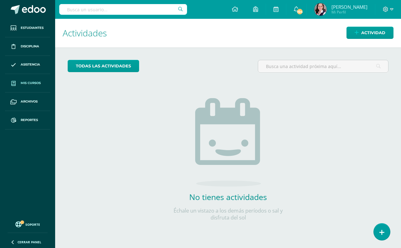
click at [25, 81] on span "Mis cursos" at bounding box center [31, 82] width 20 height 5
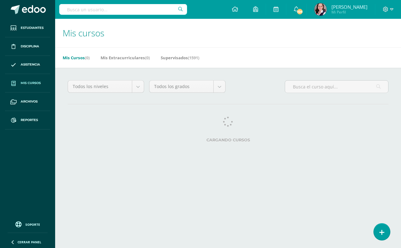
click at [68, 10] on input "text" at bounding box center [123, 9] width 128 height 11
type input "Lectoescritura"
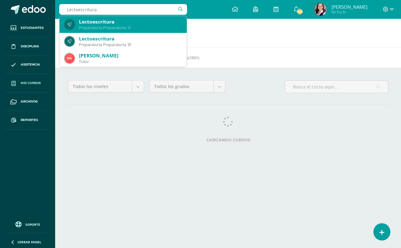
click at [83, 24] on div "Lectoescritura" at bounding box center [130, 21] width 103 height 7
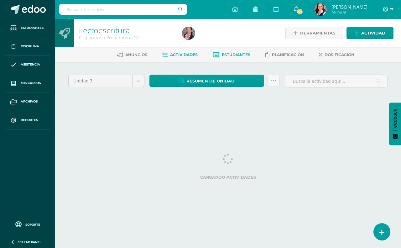
click at [231, 55] on span "Estudiantes" at bounding box center [236, 54] width 28 height 5
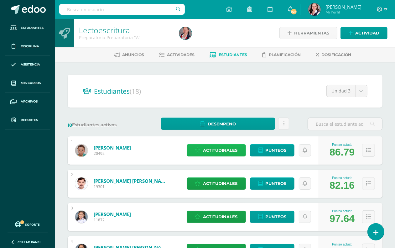
click at [216, 149] on span "Actitudinales" at bounding box center [220, 150] width 34 height 12
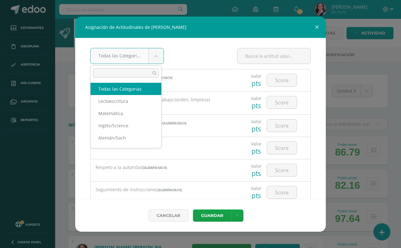
click at [153, 57] on body "Asignación de Actitudinales de Gabriel Aguirre Cabrera Todas las Categorias Tod…" at bounding box center [200, 251] width 401 height 502
type input "lec"
select select "52"
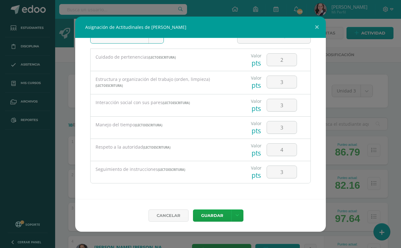
scroll to position [21, 0]
click at [316, 27] on button at bounding box center [317, 27] width 18 height 21
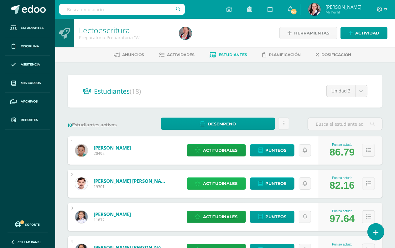
click at [221, 185] on span "Actitudinales" at bounding box center [220, 183] width 34 height 12
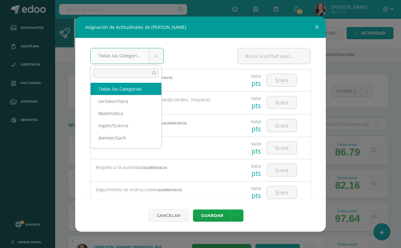
click at [152, 52] on body "Asignación de Actitudinales de Juan Andrés Arévalo Westendorff Todas las Catego…" at bounding box center [200, 251] width 401 height 502
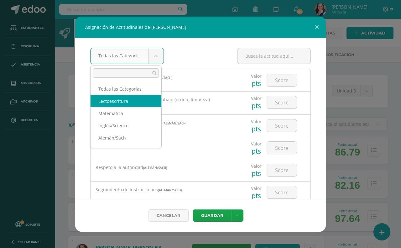
select select "52"
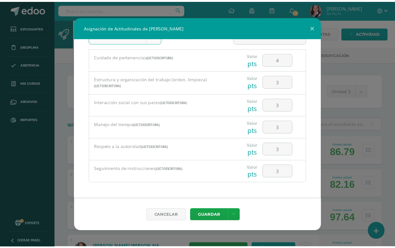
scroll to position [0, 0]
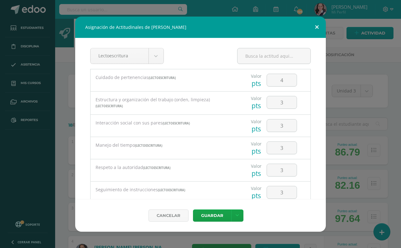
click at [317, 26] on button at bounding box center [317, 27] width 18 height 21
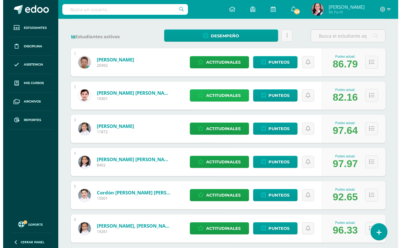
scroll to position [117, 0]
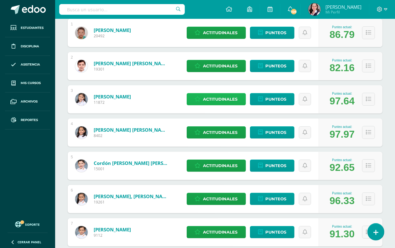
click at [210, 96] on span "Actitudinales" at bounding box center [220, 99] width 34 height 12
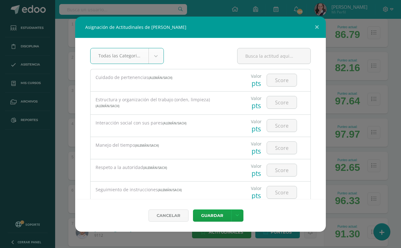
click at [155, 55] on body "Asignación de Actitudinales de Adriana Casellas Martínez Todas las Categorias T…" at bounding box center [200, 134] width 401 height 502
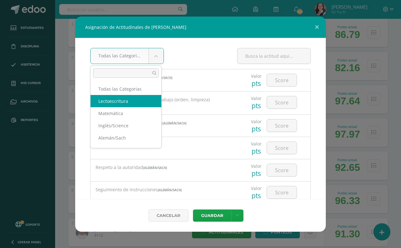
select select "52"
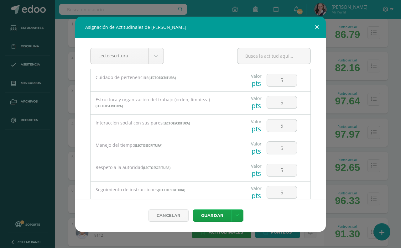
click at [317, 28] on button at bounding box center [317, 27] width 18 height 21
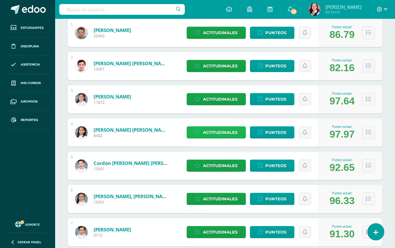
click at [223, 135] on span "Actitudinales" at bounding box center [220, 132] width 34 height 12
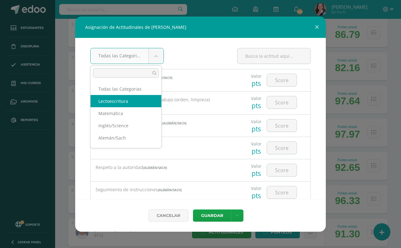
select select "52"
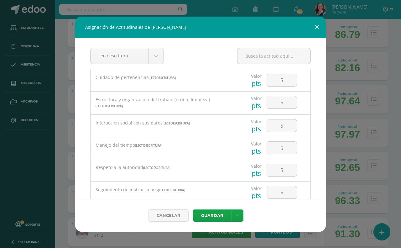
click at [318, 24] on button at bounding box center [317, 27] width 18 height 21
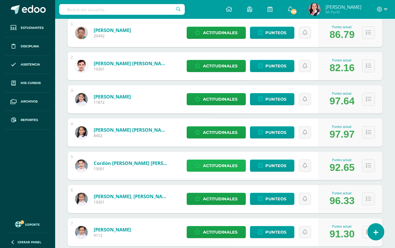
click at [216, 169] on span "Actitudinales" at bounding box center [220, 166] width 34 height 12
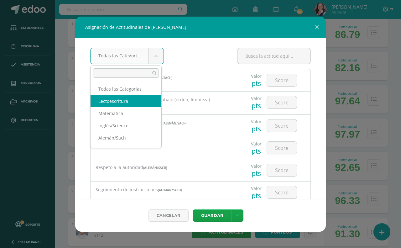
select select "52"
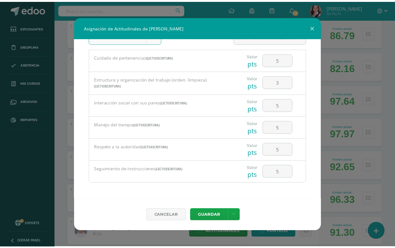
scroll to position [21, 0]
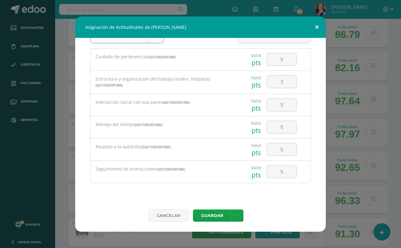
click at [314, 25] on button at bounding box center [317, 27] width 18 height 21
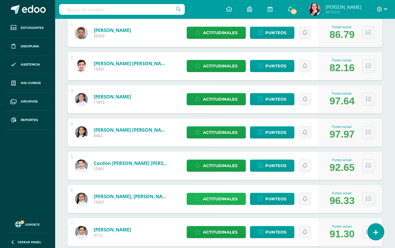
click at [227, 199] on span "Actitudinales" at bounding box center [220, 199] width 34 height 12
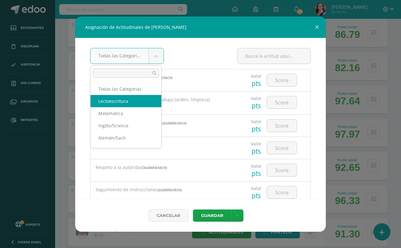
select select "52"
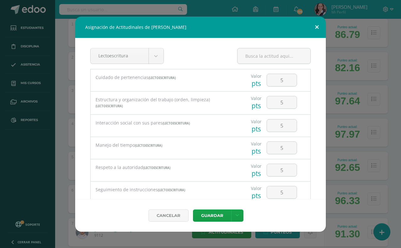
click at [314, 25] on button at bounding box center [317, 27] width 18 height 21
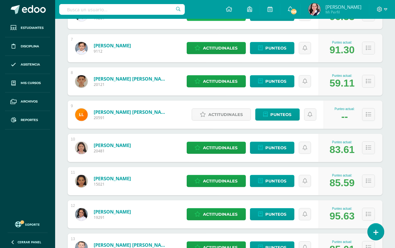
scroll to position [313, 0]
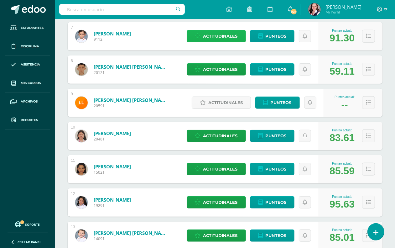
click at [215, 35] on span "Actitudinales" at bounding box center [220, 36] width 34 height 12
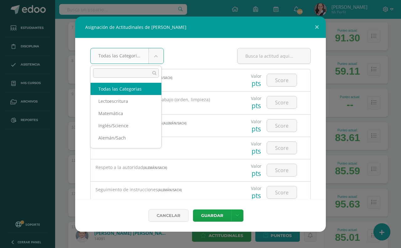
click at [153, 54] on body "Asignación de Actitudinales de Joaquín González Salazar Todas las Categorias To…" at bounding box center [200, 72] width 401 height 770
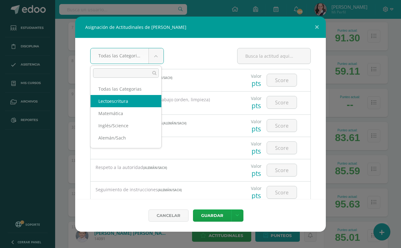
select select "52"
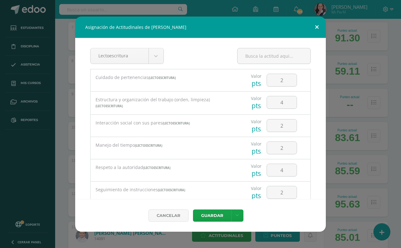
click at [316, 25] on button at bounding box center [317, 27] width 18 height 21
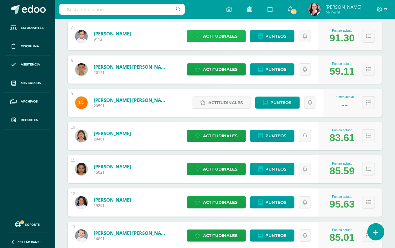
click at [218, 37] on span "Actitudinales" at bounding box center [220, 36] width 34 height 12
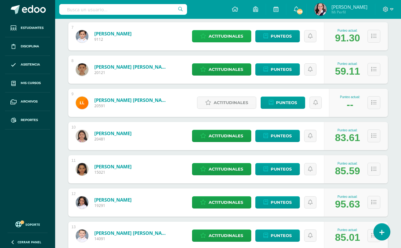
select select "52"
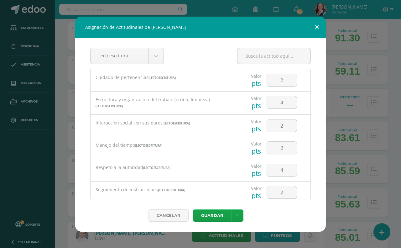
click at [314, 27] on button at bounding box center [317, 27] width 18 height 21
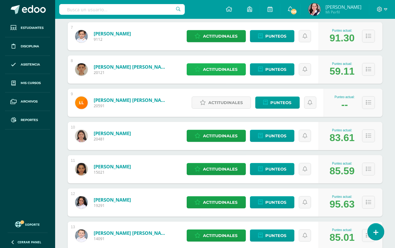
click at [228, 68] on span "Actitudinales" at bounding box center [220, 70] width 34 height 12
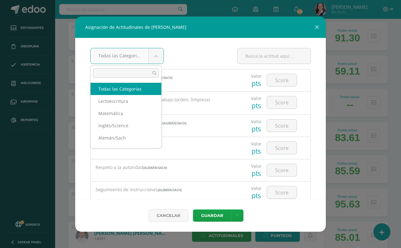
click at [154, 55] on body "Asignación de Actitudinales de Mateo Julián Lémus Abularach Todas las Categoria…" at bounding box center [200, 72] width 401 height 770
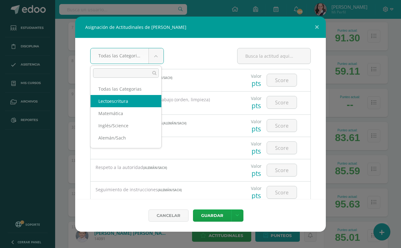
select select "52"
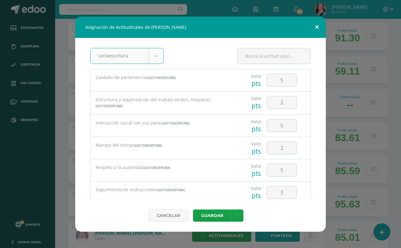
click at [318, 27] on button at bounding box center [317, 27] width 18 height 21
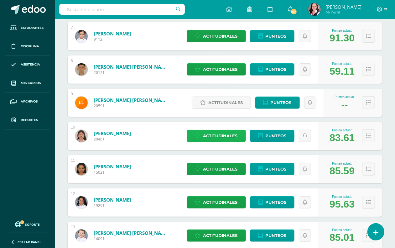
click at [221, 137] on span "Actitudinales" at bounding box center [220, 136] width 34 height 12
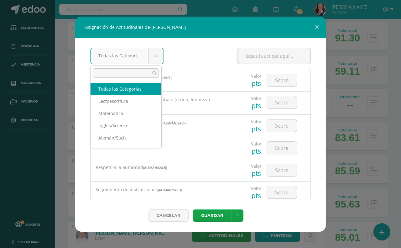
click at [154, 55] on body "Asignación de Actitudinales de Ivanna Isabella Martínez Rizzo Todas las Categor…" at bounding box center [200, 72] width 401 height 770
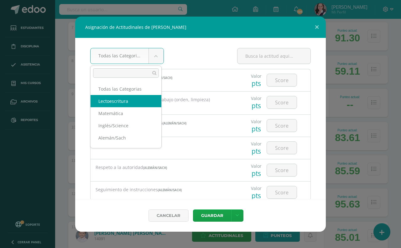
select select "52"
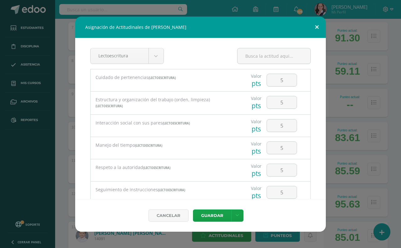
click at [317, 27] on button at bounding box center [317, 27] width 18 height 21
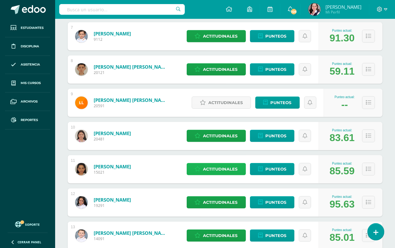
click at [219, 168] on span "Actitudinales" at bounding box center [220, 169] width 34 height 12
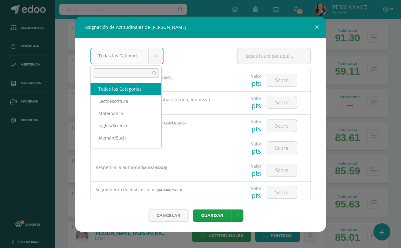
click at [156, 57] on body "Asignación de Actitudinales de Catalina Martínez Serrano Todas las Categorias T…" at bounding box center [200, 72] width 401 height 770
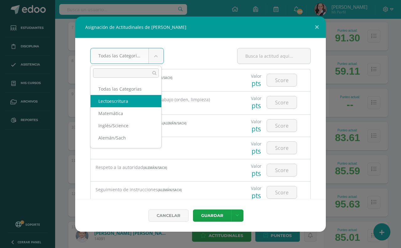
select select "52"
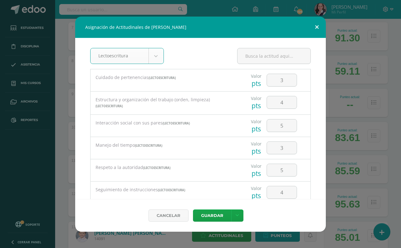
click at [318, 27] on button at bounding box center [317, 27] width 18 height 21
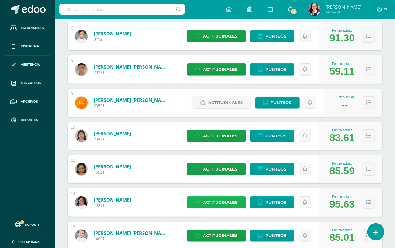
click at [225, 201] on span "Actitudinales" at bounding box center [220, 202] width 34 height 12
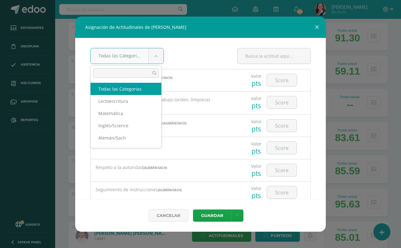
click at [154, 55] on body "Asignación de Actitudinales de Annika Murphy Avila Todas las Categorias Todas l…" at bounding box center [200, 72] width 401 height 770
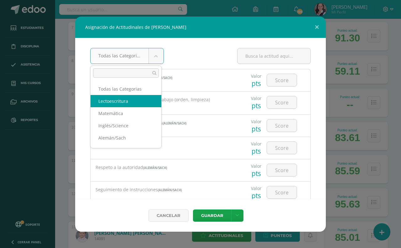
select select "52"
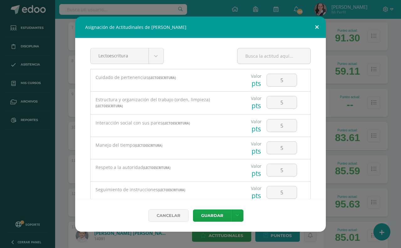
click at [315, 23] on button at bounding box center [317, 27] width 18 height 21
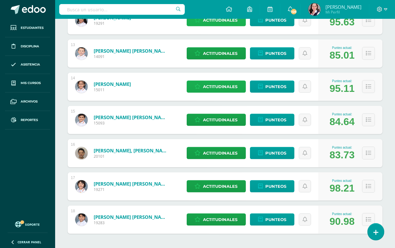
scroll to position [509, 0]
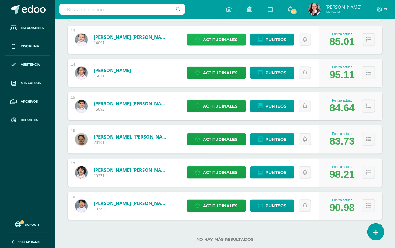
click at [218, 34] on span "Actitudinales" at bounding box center [220, 40] width 34 height 12
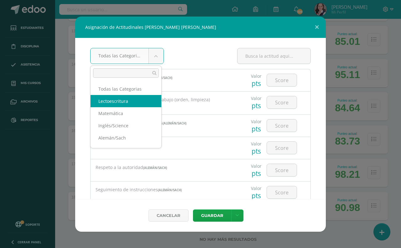
select select "52"
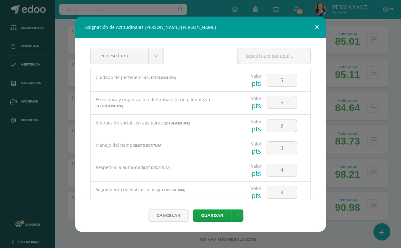
click at [314, 26] on button at bounding box center [317, 27] width 18 height 21
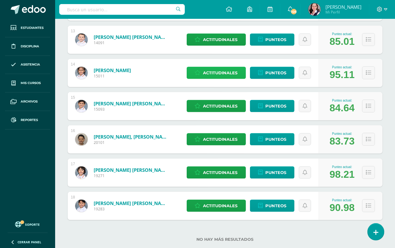
click at [213, 74] on span "Actitudinales" at bounding box center [220, 73] width 34 height 12
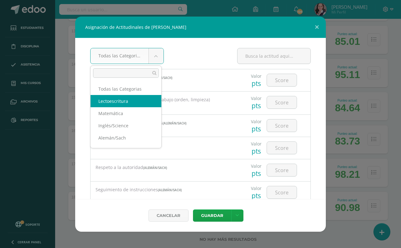
select select "52"
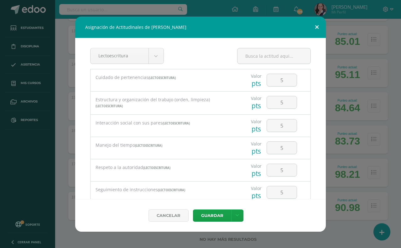
click at [318, 25] on button at bounding box center [317, 27] width 18 height 21
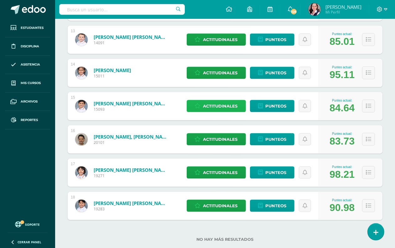
click at [222, 105] on span "Actitudinales" at bounding box center [220, 106] width 34 height 12
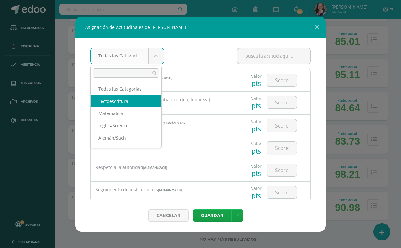
select select "52"
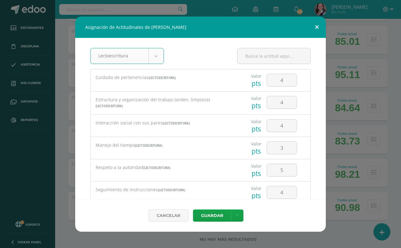
click at [315, 25] on button at bounding box center [317, 27] width 18 height 21
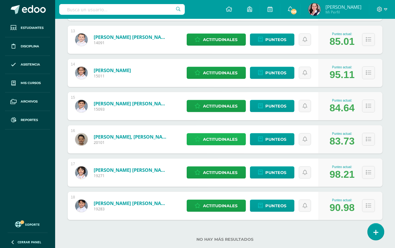
click at [212, 140] on span "Actitudinales" at bounding box center [220, 139] width 34 height 12
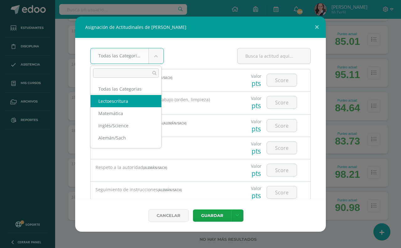
select select "52"
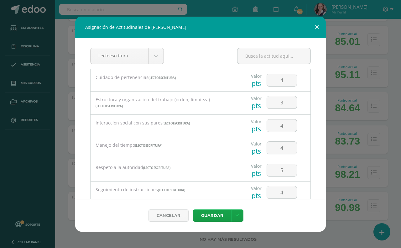
click at [315, 26] on button at bounding box center [317, 27] width 18 height 21
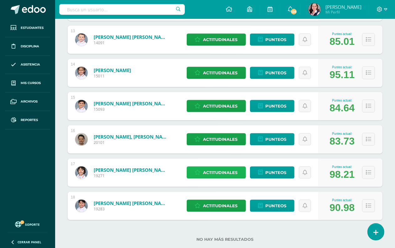
click at [222, 171] on span "Actitudinales" at bounding box center [220, 172] width 34 height 12
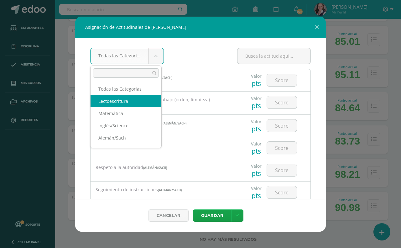
select select "52"
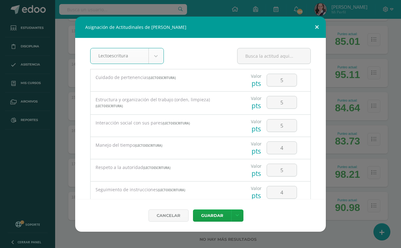
click at [318, 26] on button at bounding box center [317, 27] width 18 height 21
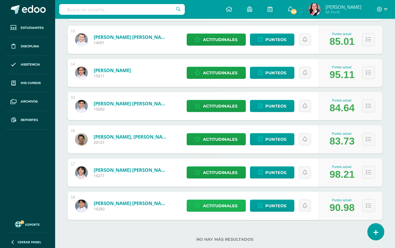
click at [215, 205] on span "Actitudinales" at bounding box center [220, 206] width 34 height 12
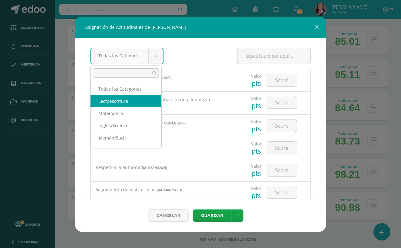
select select "52"
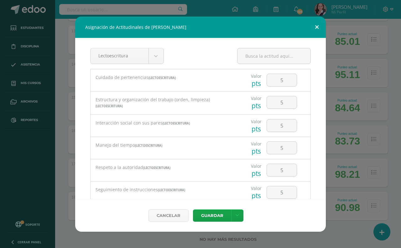
click at [318, 27] on button at bounding box center [317, 27] width 18 height 21
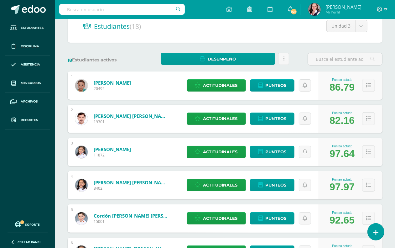
scroll to position [0, 0]
